Goal: Information Seeking & Learning: Check status

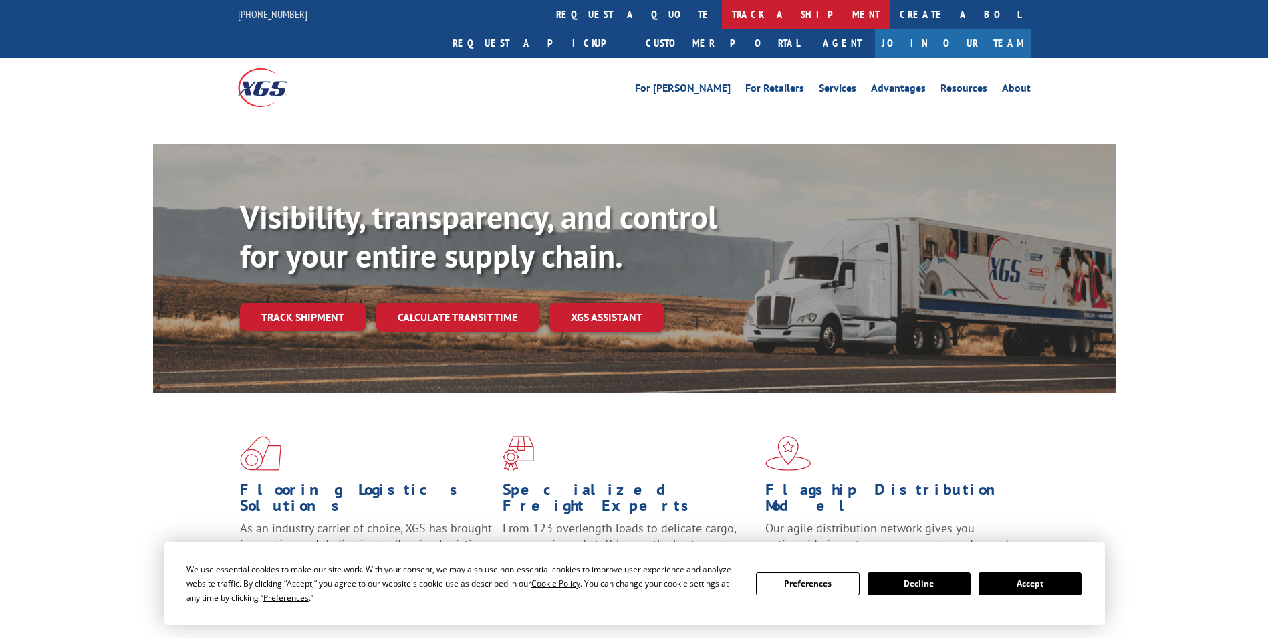
click at [722, 12] on link "track a shipment" at bounding box center [806, 14] width 168 height 29
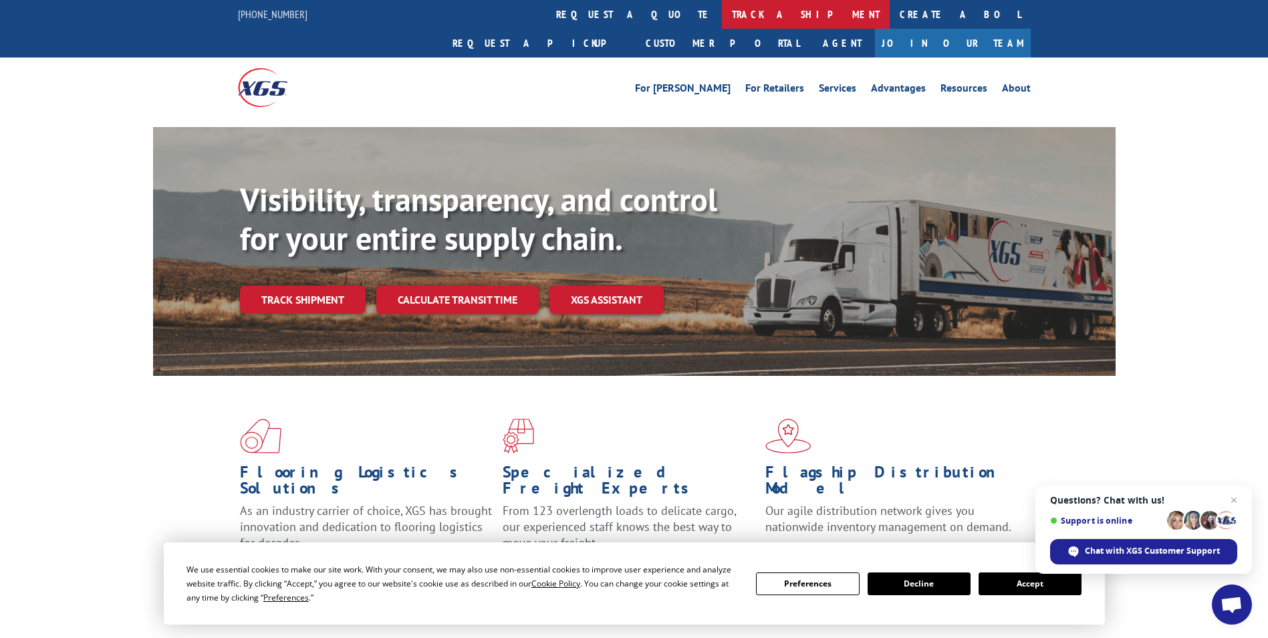
click at [722, 16] on link "track a shipment" at bounding box center [806, 14] width 168 height 29
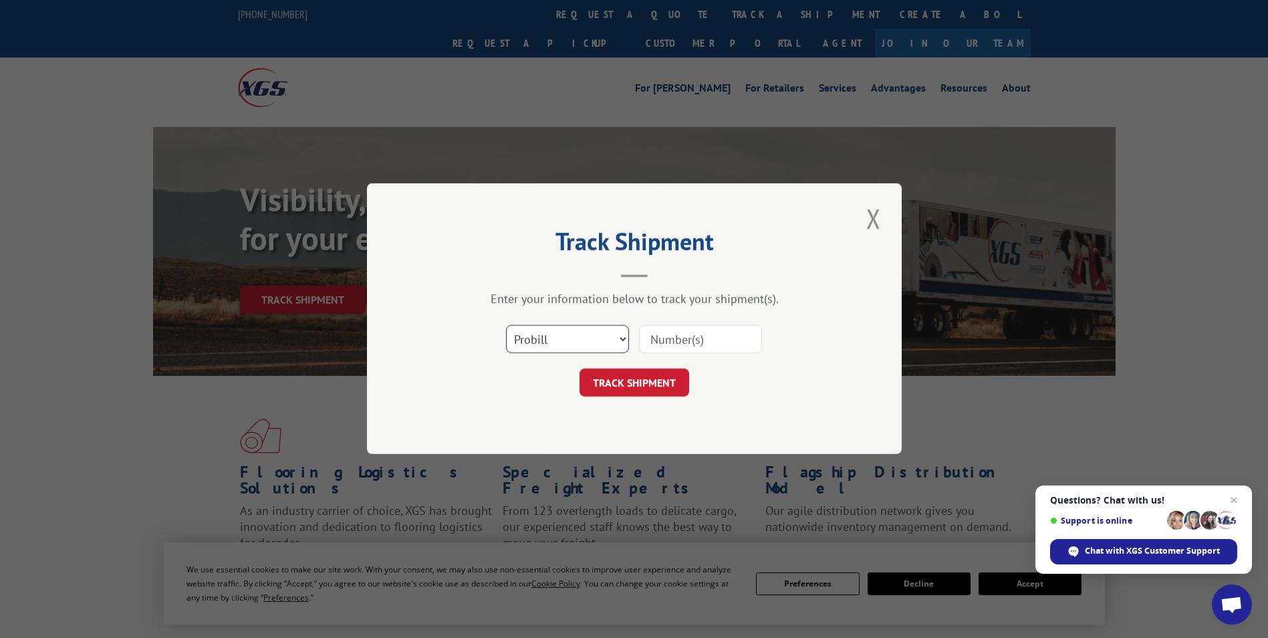
click at [607, 332] on select "Select category... Probill BOL PO" at bounding box center [567, 340] width 123 height 28
select select "po"
click at [506, 326] on select "Select category... Probill BOL PO" at bounding box center [567, 340] width 123 height 28
click at [668, 338] on input at bounding box center [700, 340] width 123 height 28
paste input "81510851"
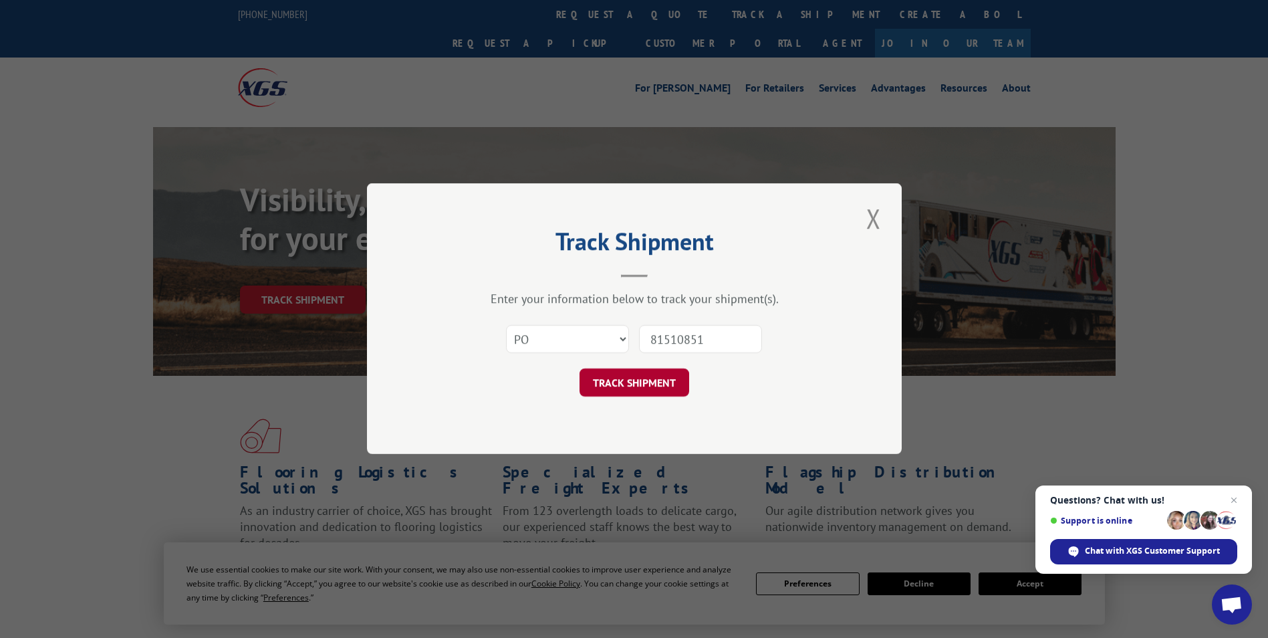
type input "81510851"
click at [647, 383] on button "TRACK SHIPMENT" at bounding box center [635, 383] width 110 height 28
